Goal: Task Accomplishment & Management: Use online tool/utility

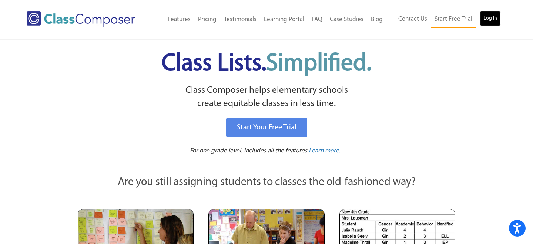
click at [490, 14] on link "Log In" at bounding box center [490, 18] width 21 height 15
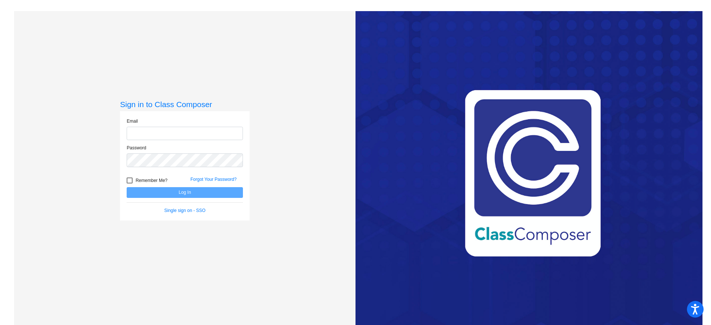
type input "[EMAIL_ADDRESS][DOMAIN_NAME]"
click at [196, 191] on button "Log In" at bounding box center [185, 192] width 116 height 11
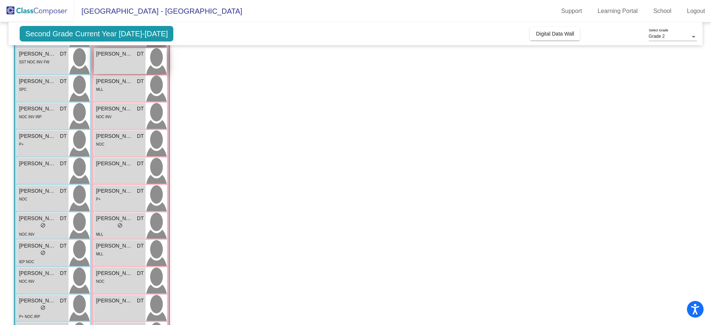
scroll to position [104, 0]
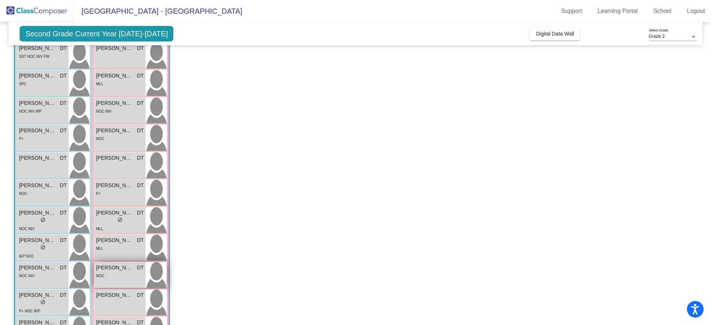
click at [121, 271] on div "NOC" at bounding box center [120, 275] width 48 height 8
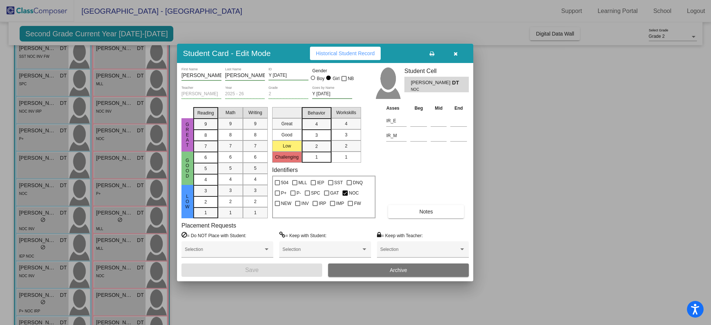
click at [423, 209] on span "Notes" at bounding box center [426, 211] width 14 height 6
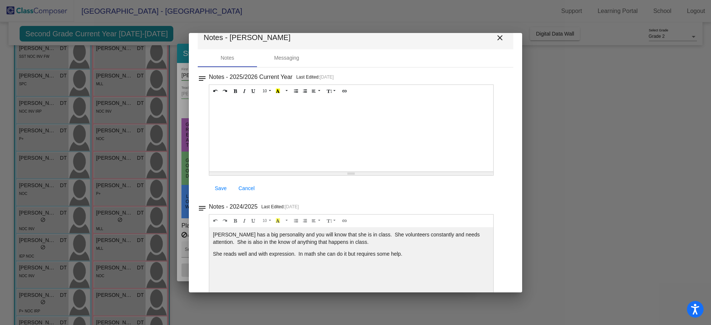
scroll to position [0, 0]
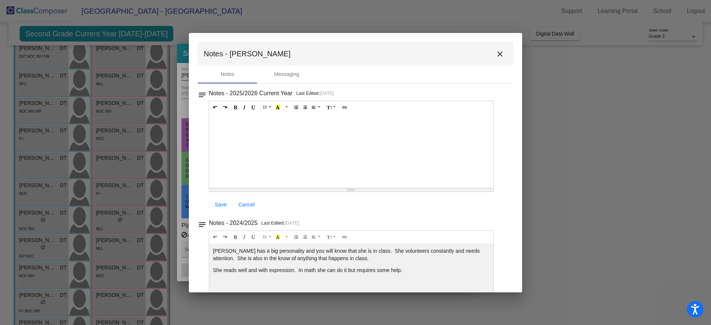
click at [496, 54] on mat-icon "close" at bounding box center [499, 54] width 9 height 9
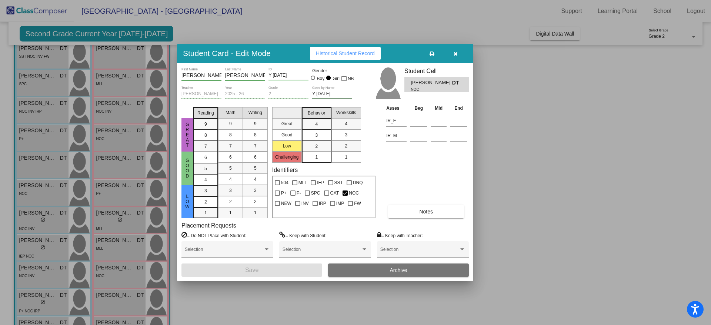
click at [354, 54] on span "Historical Student Record" at bounding box center [345, 53] width 59 height 6
